Goal: Transaction & Acquisition: Purchase product/service

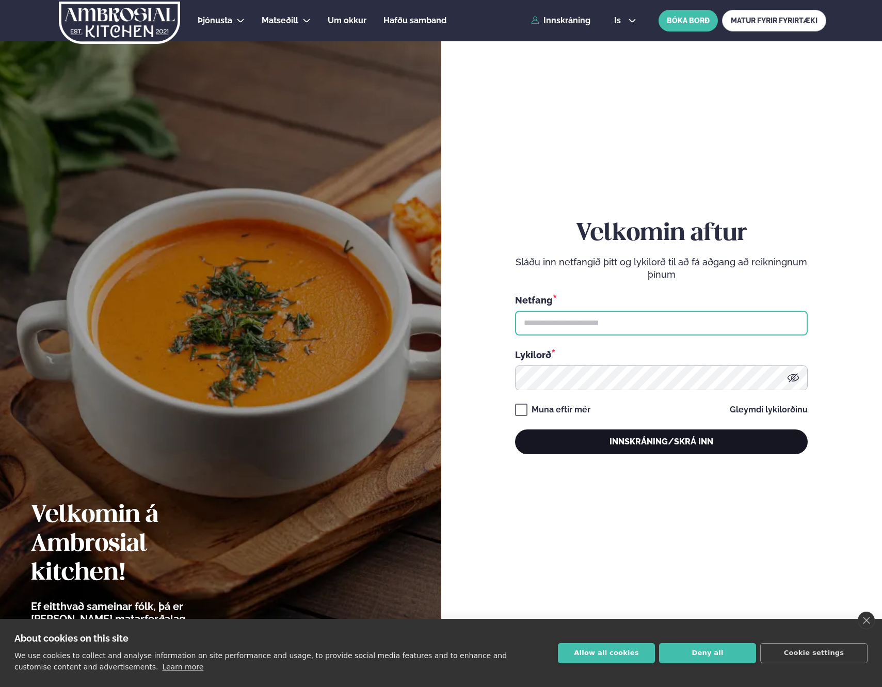
type input "**********"
click at [604, 436] on button "Innskráning/Skrá inn" at bounding box center [661, 441] width 293 height 25
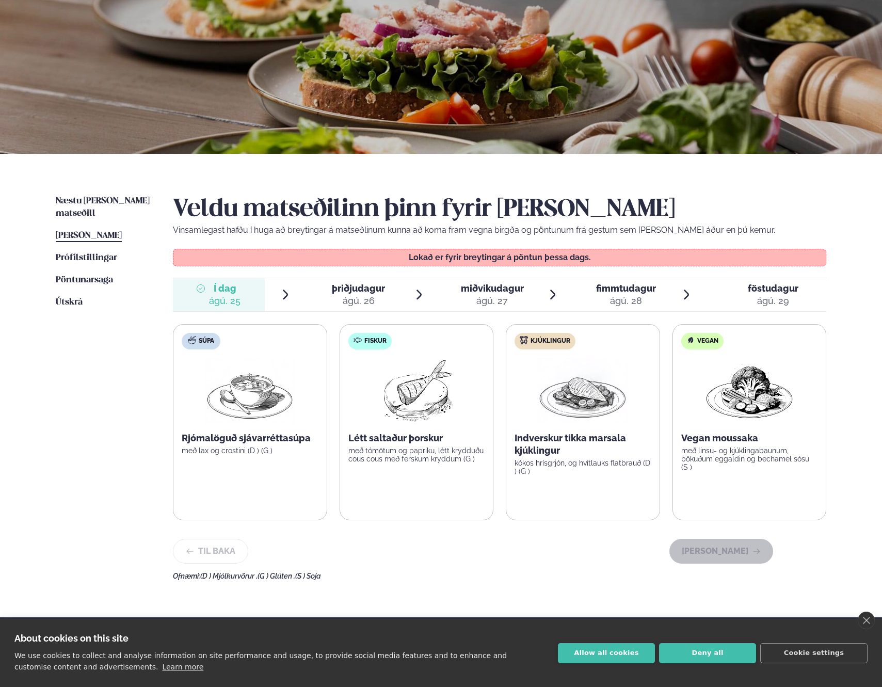
scroll to position [34, 0]
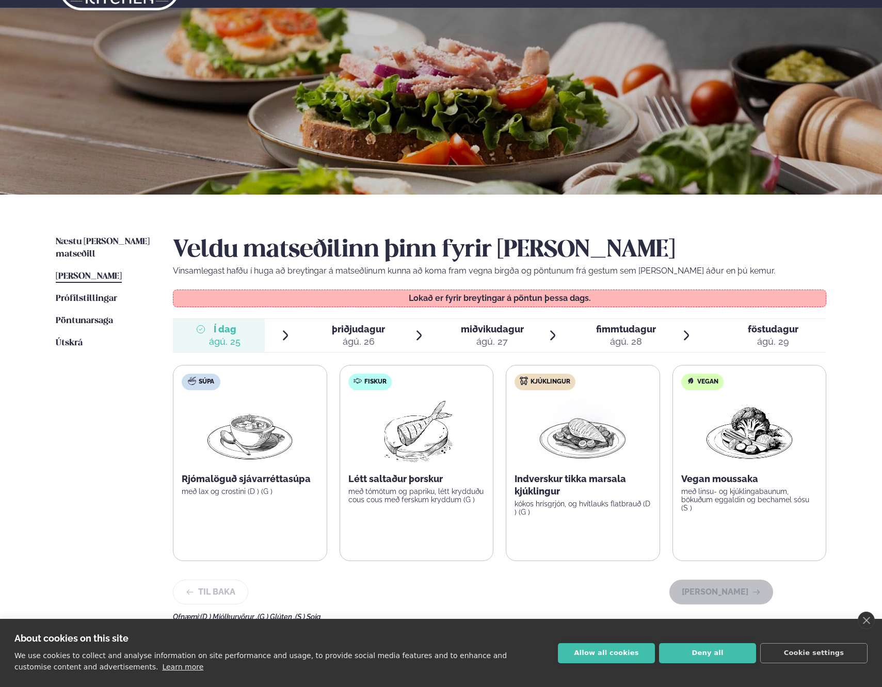
click at [368, 330] on span "þriðjudagur" at bounding box center [358, 329] width 53 height 11
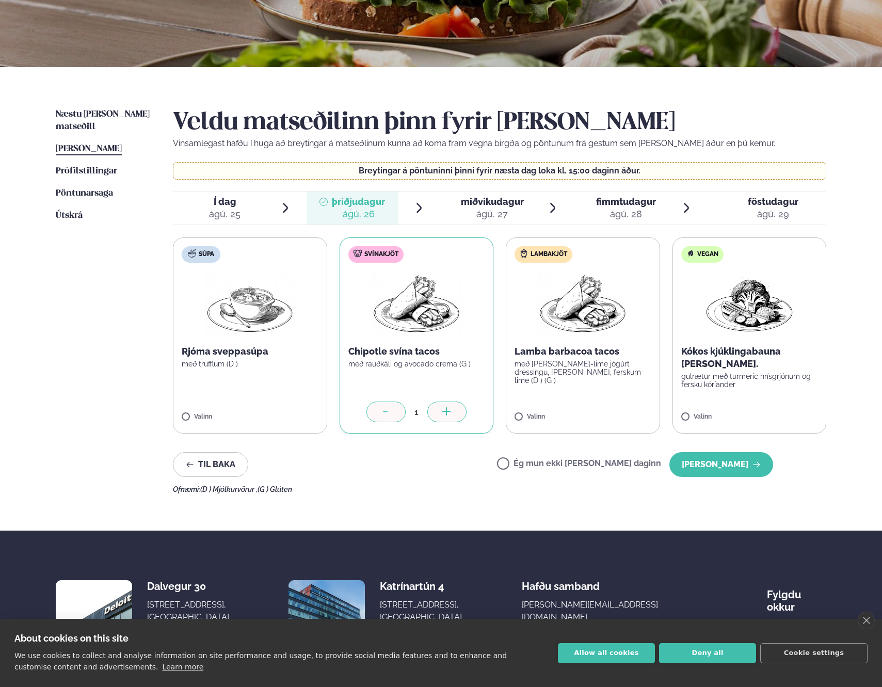
scroll to position [166, 0]
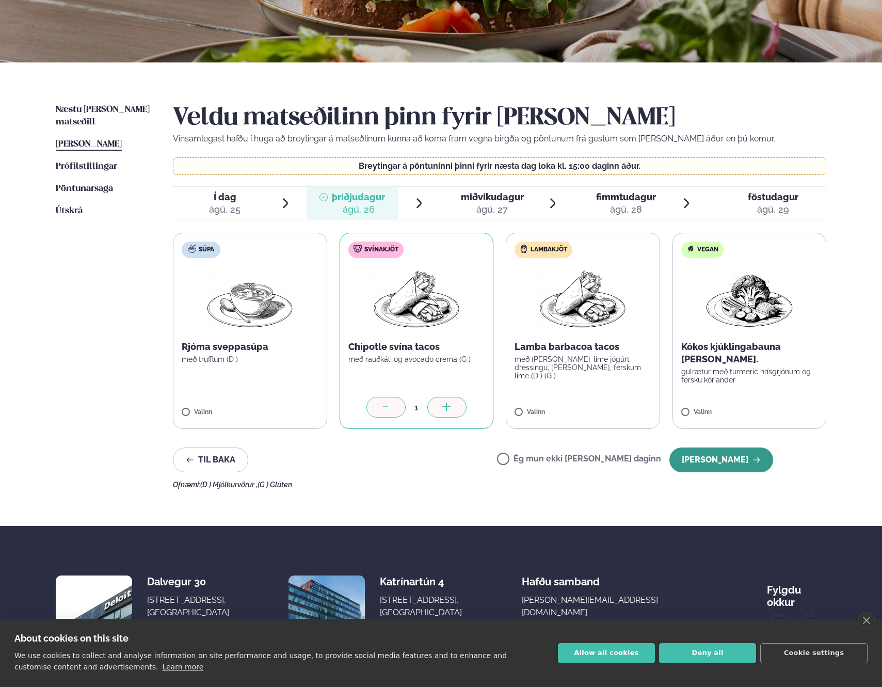
click at [723, 456] on button "[PERSON_NAME]" at bounding box center [721, 460] width 104 height 25
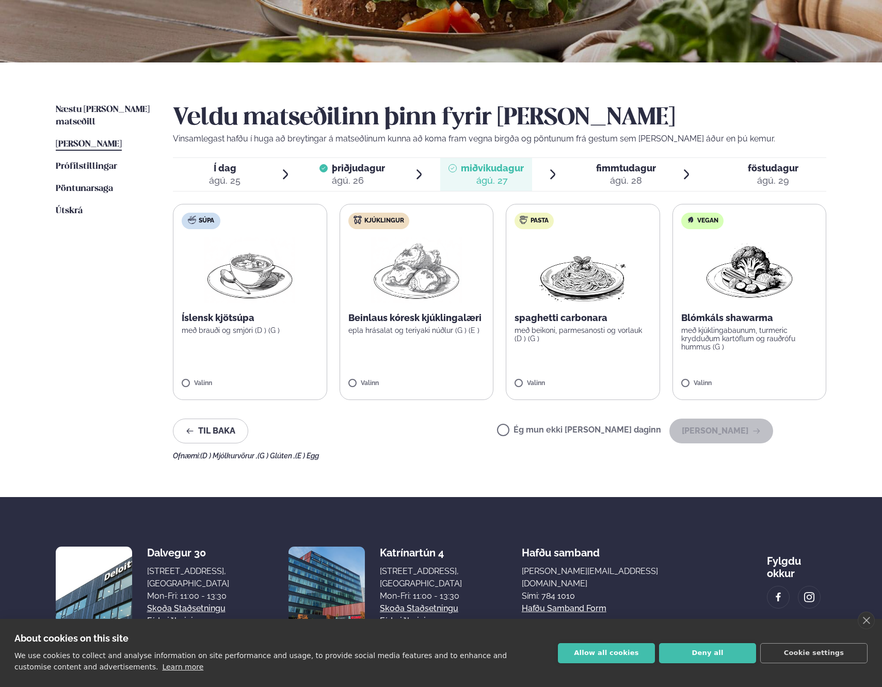
click at [379, 174] on div "ágú. 26" at bounding box center [358, 180] width 53 height 12
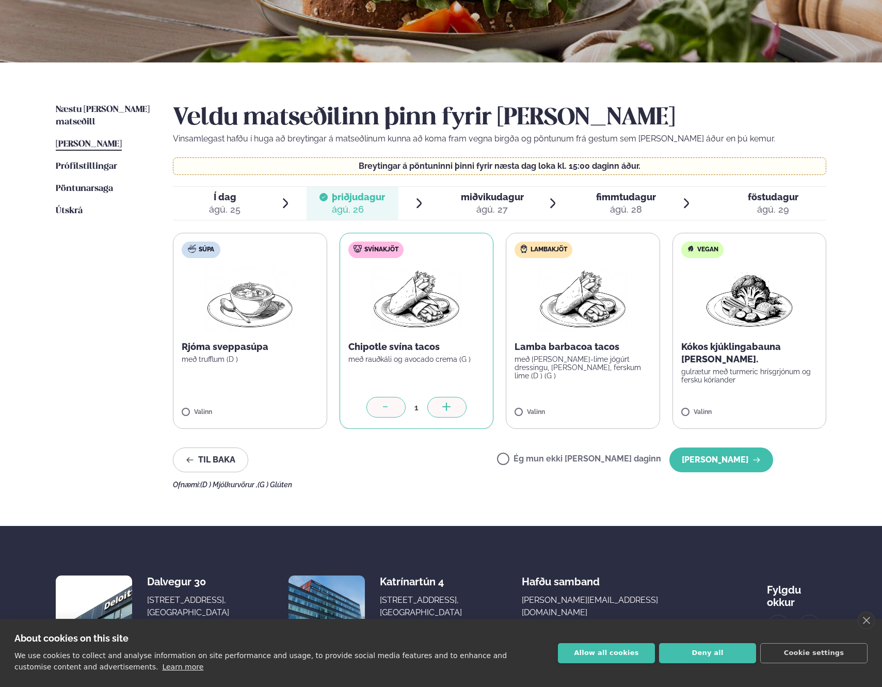
click at [563, 374] on label "Lambakjöt Lamba barbacoa tacos með [PERSON_NAME]-lime jógúrt dressingu, [PERSON…" at bounding box center [583, 331] width 154 height 196
click at [393, 403] on div at bounding box center [385, 407] width 39 height 21
click at [719, 459] on button "[PERSON_NAME]" at bounding box center [721, 460] width 104 height 25
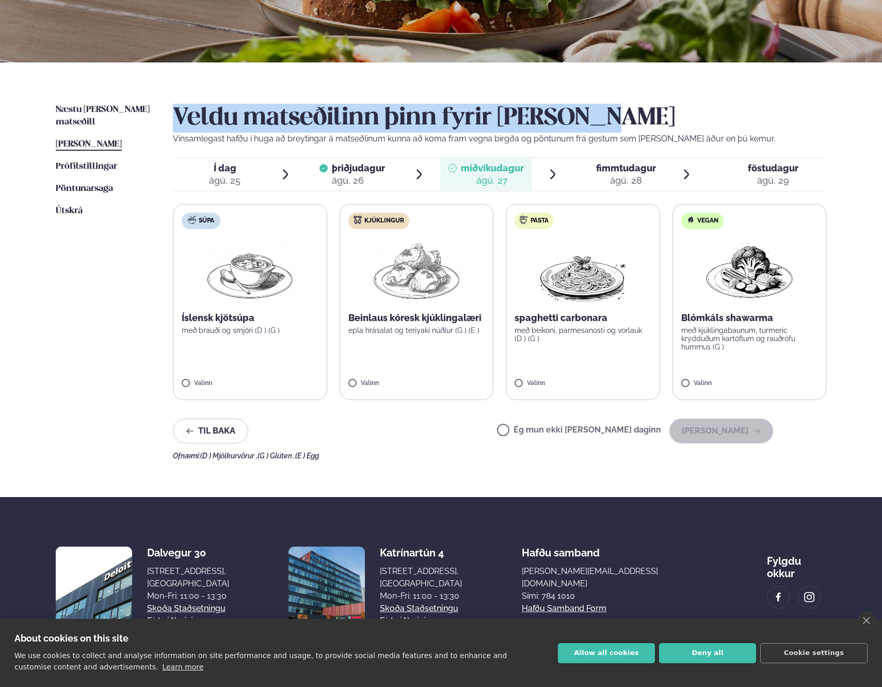
drag, startPoint x: 477, startPoint y: 103, endPoint x: 619, endPoint y: 114, distance: 142.9
click at [614, 114] on h2 "Veldu matseðilinn þinn fyrir [PERSON_NAME]" at bounding box center [499, 118] width 653 height 29
click at [629, 114] on h2 "Veldu matseðilinn þinn fyrir [PERSON_NAME]" at bounding box center [499, 118] width 653 height 29
